Goal: Use online tool/utility: Use online tool/utility

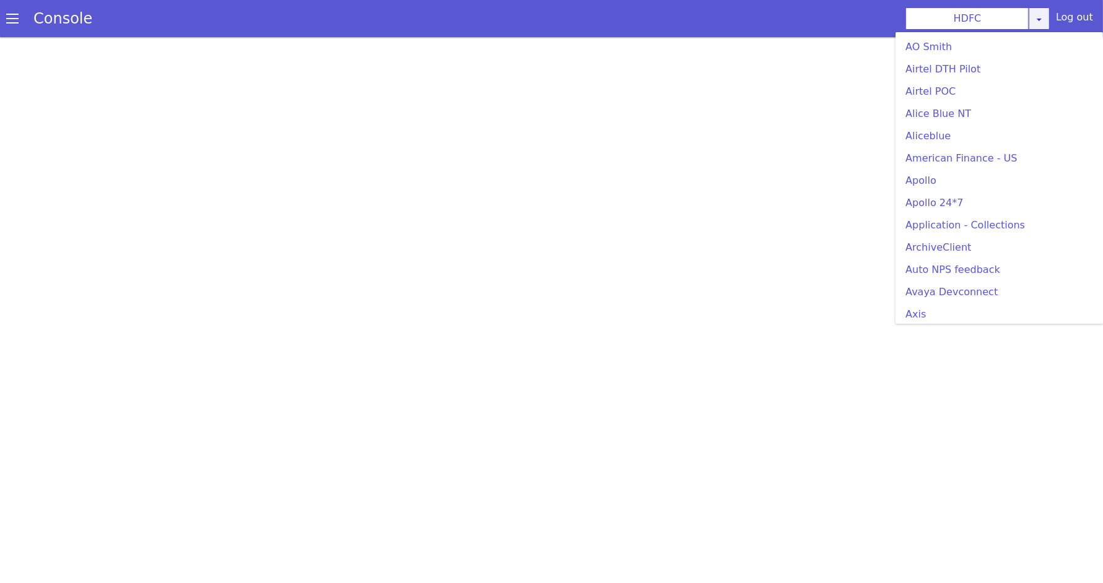
click at [1045, 14] on link at bounding box center [1039, 18] width 21 height 22
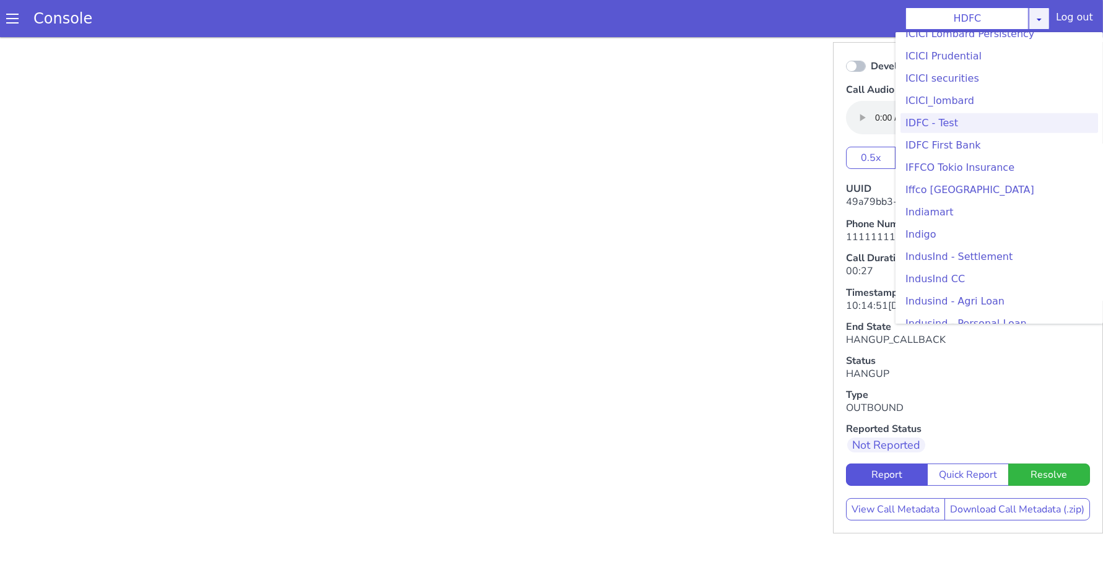
scroll to position [1459, 0]
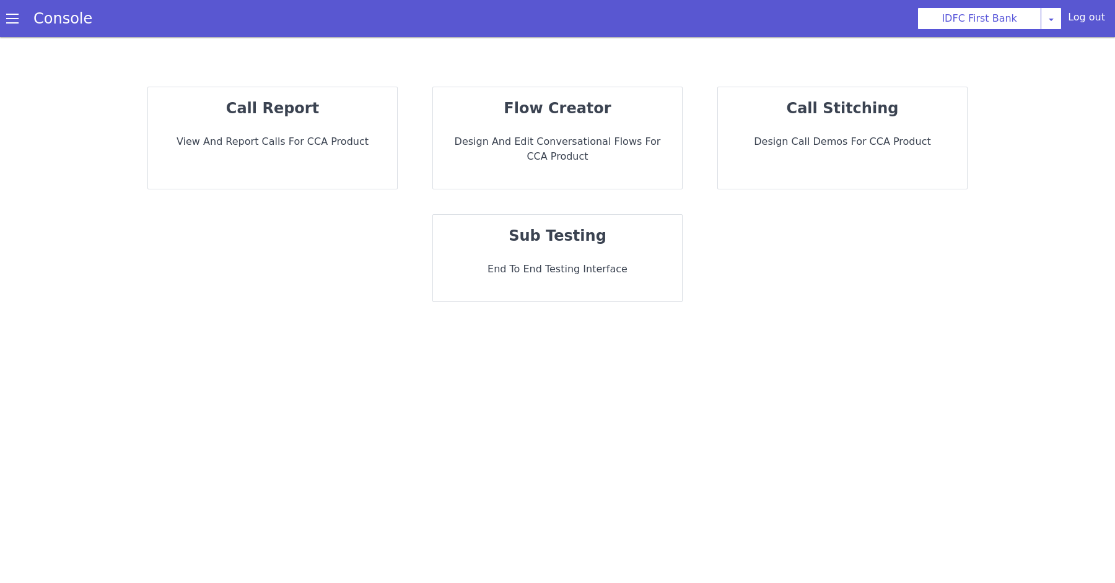
click at [578, 223] on div "sub testing End to End Testing Interface" at bounding box center [557, 258] width 249 height 87
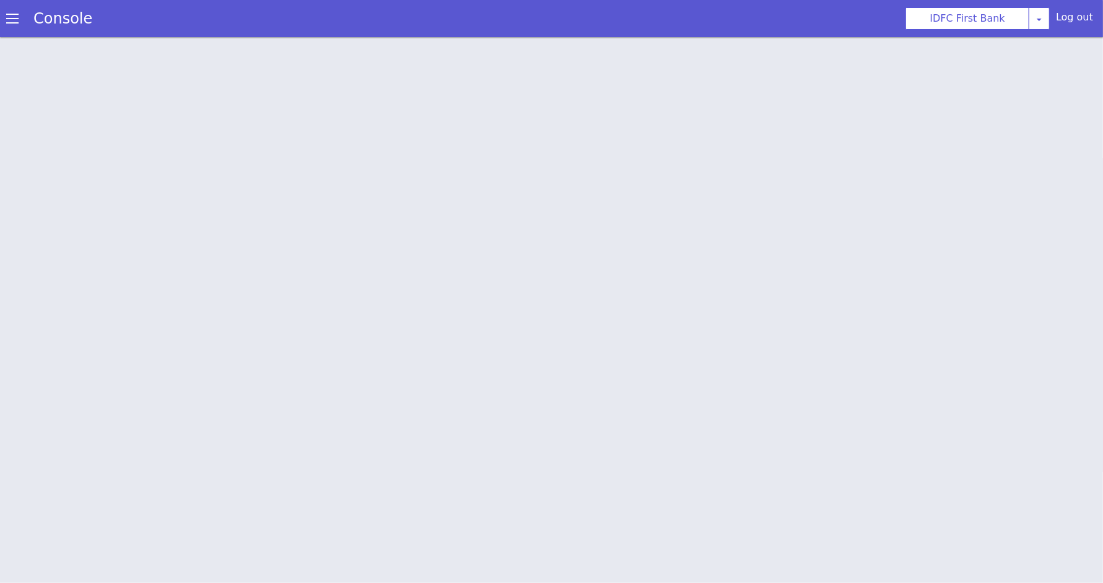
scroll to position [3, 0]
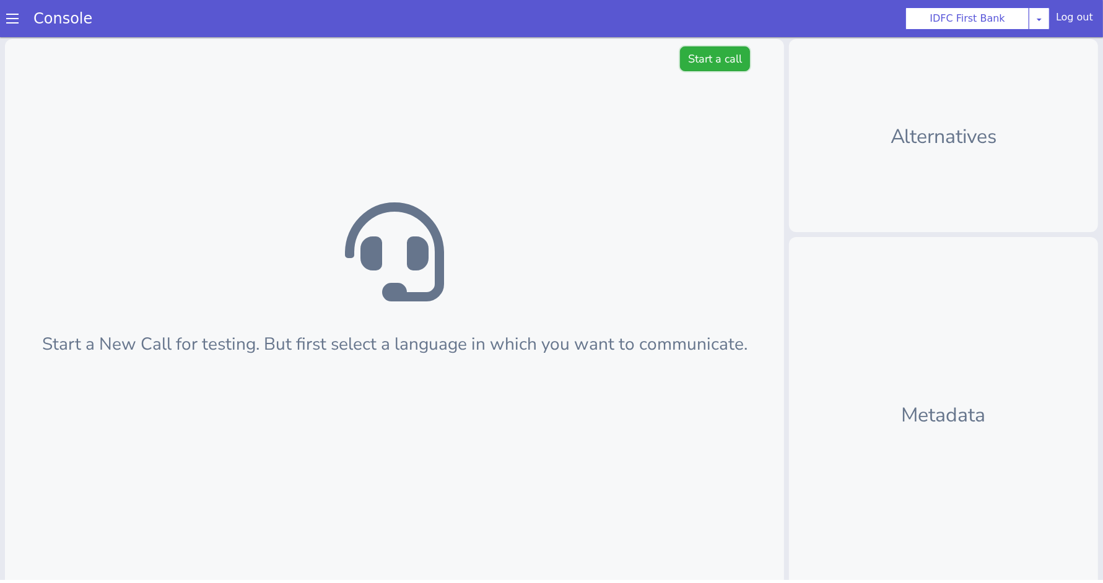
click at [694, 63] on button "Start a call" at bounding box center [715, 58] width 70 height 25
